Goal: Transaction & Acquisition: Subscribe to service/newsletter

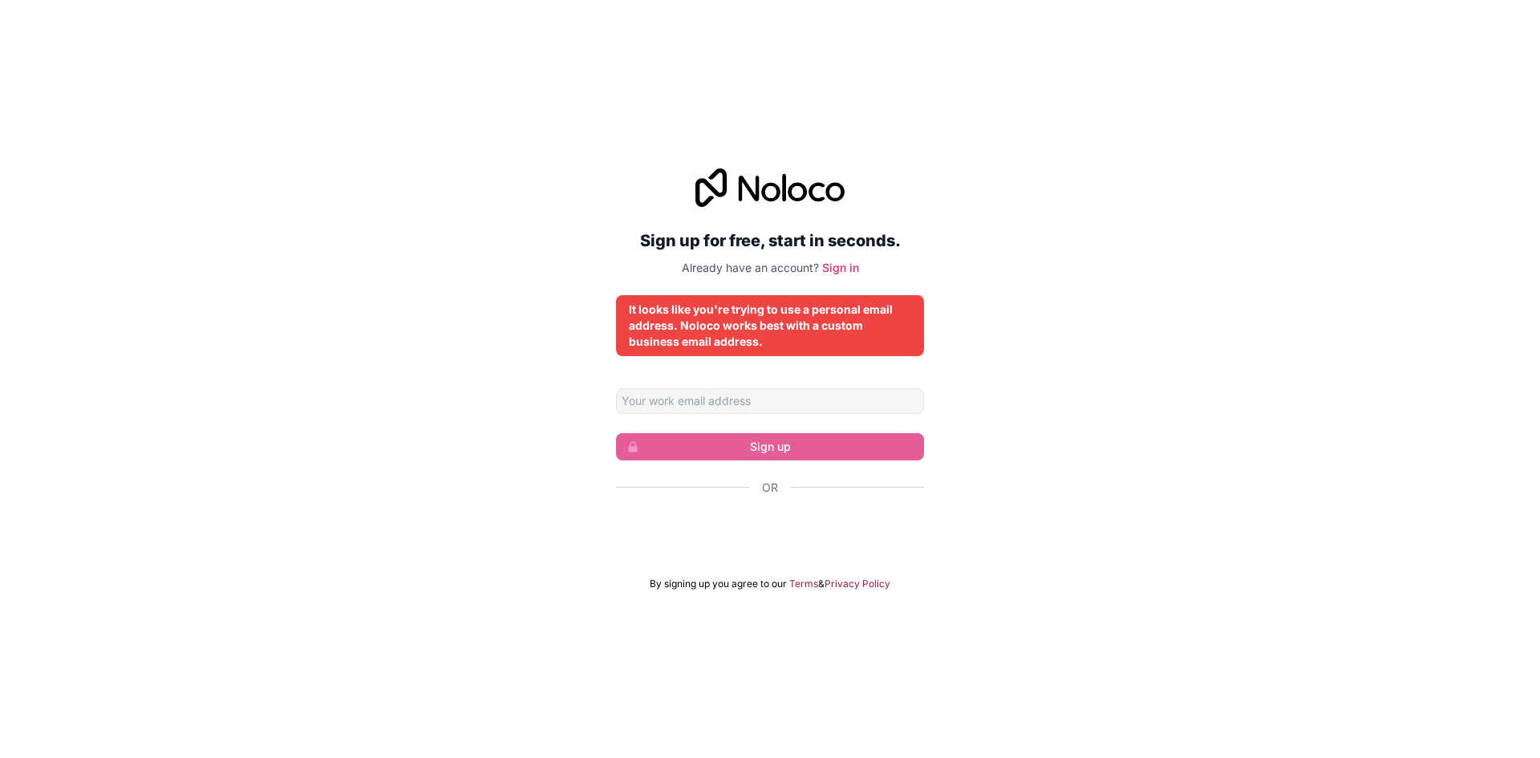
click at [1038, 325] on div "Sign up for free, start in seconds. Already have an account? Sign in It looks l…" at bounding box center [770, 379] width 1540 height 467
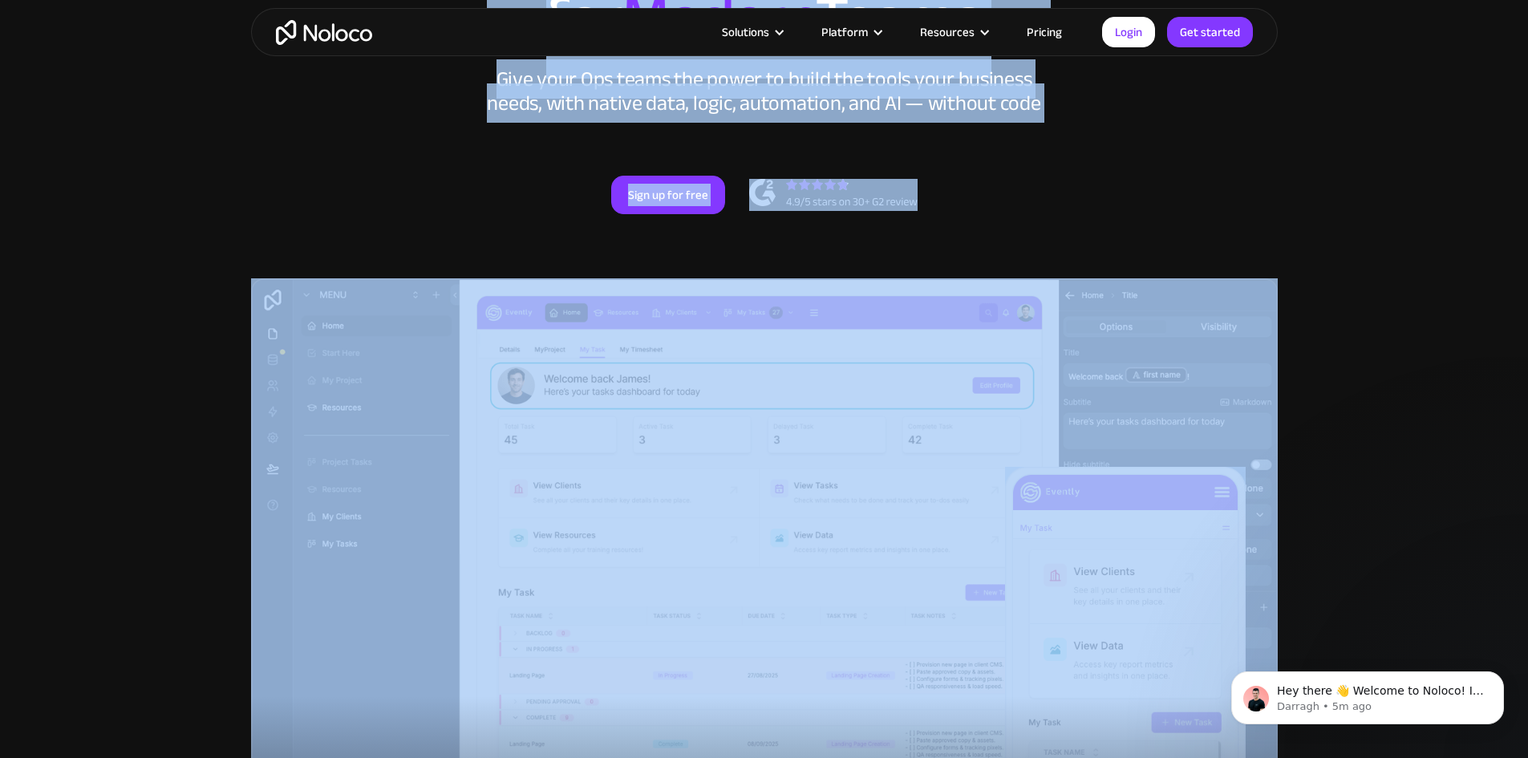
drag, startPoint x: 655, startPoint y: 334, endPoint x: 342, endPoint y: -70, distance: 511.0
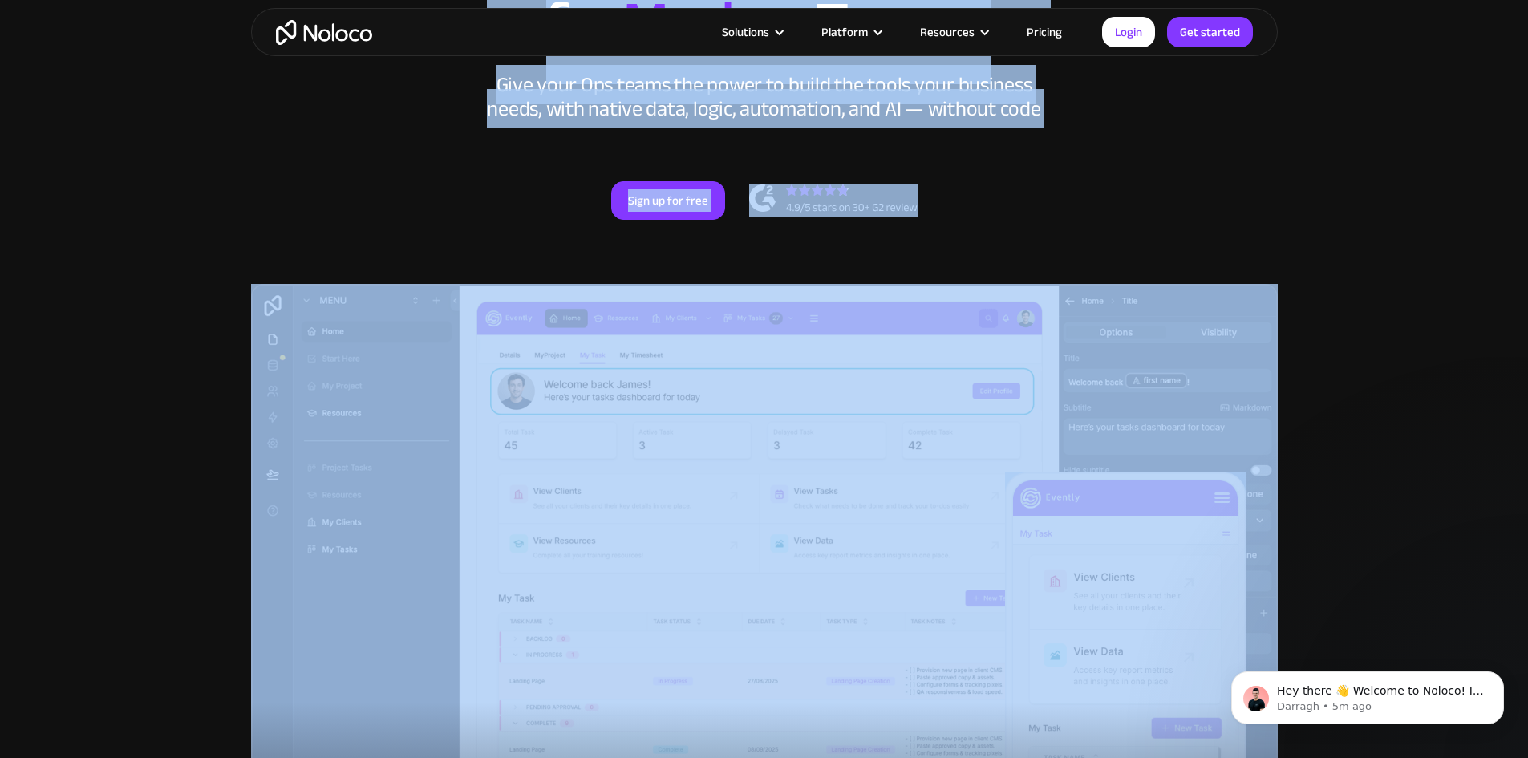
click at [342, 0] on html "Solutions Use Cases Business Types Project Management Keep track of customers, …" at bounding box center [764, 142] width 1528 height 758
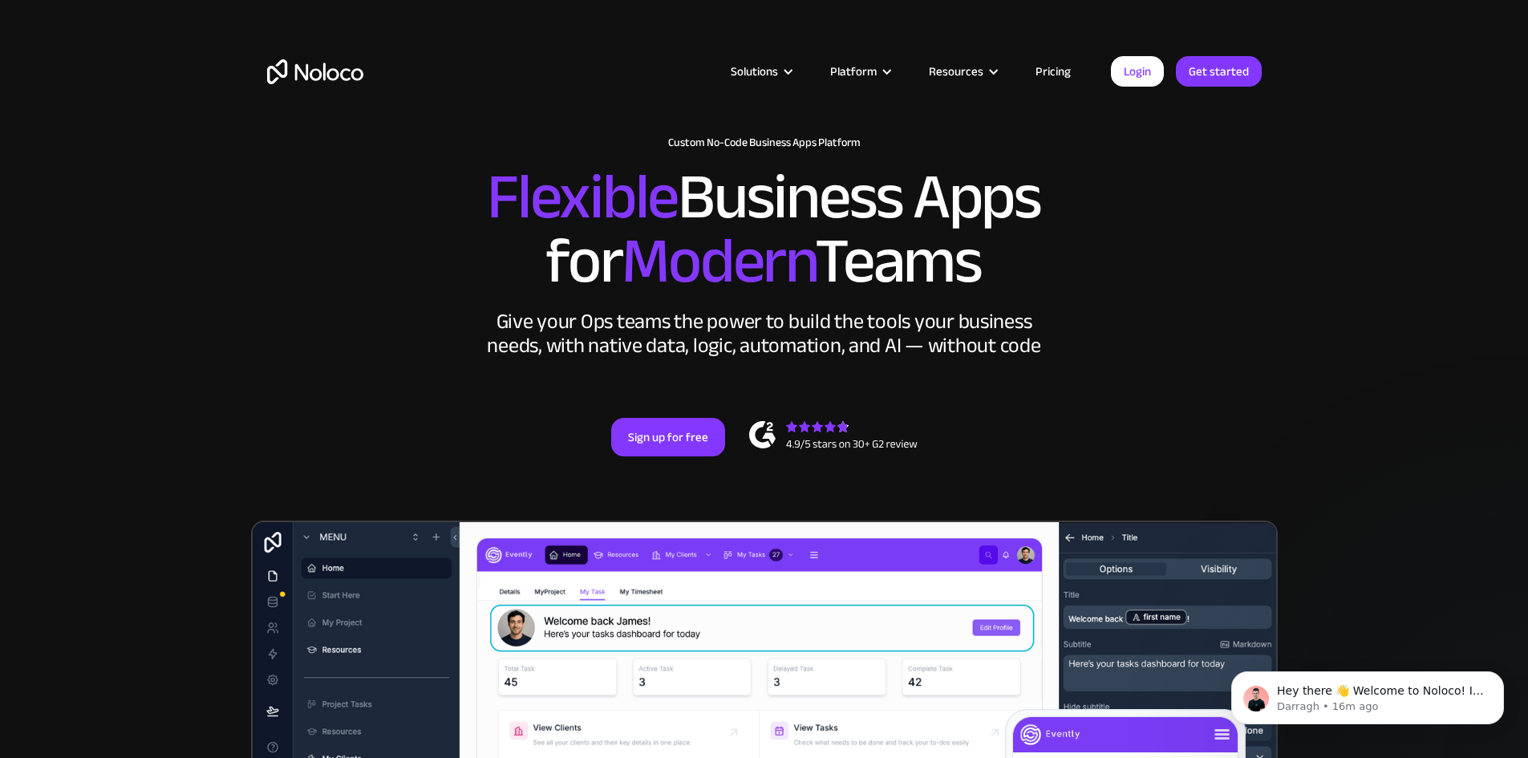
click at [1184, 93] on div "Solutions Use Cases Business Types Project Management Keep track of customers, …" at bounding box center [764, 87] width 1026 height 95
click at [669, 456] on link "Sign up for free" at bounding box center [668, 437] width 114 height 38
